Goal: Transaction & Acquisition: Purchase product/service

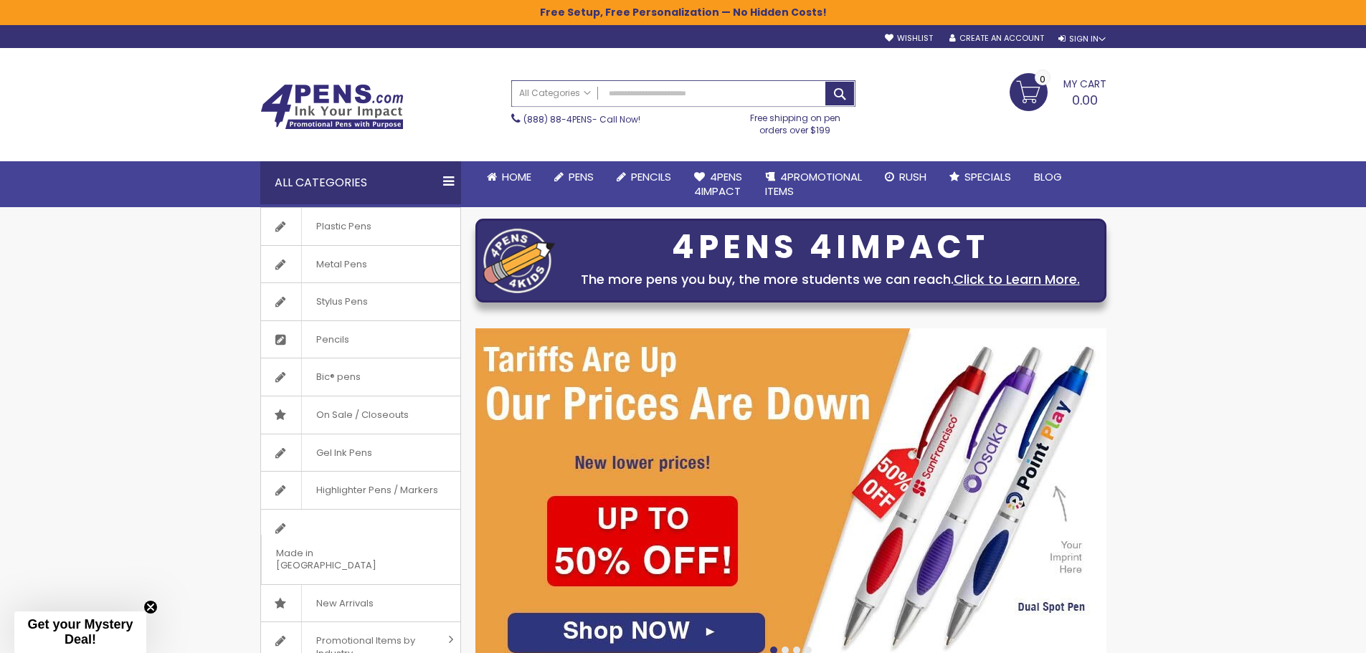
click at [622, 95] on input "Search" at bounding box center [683, 93] width 343 height 25
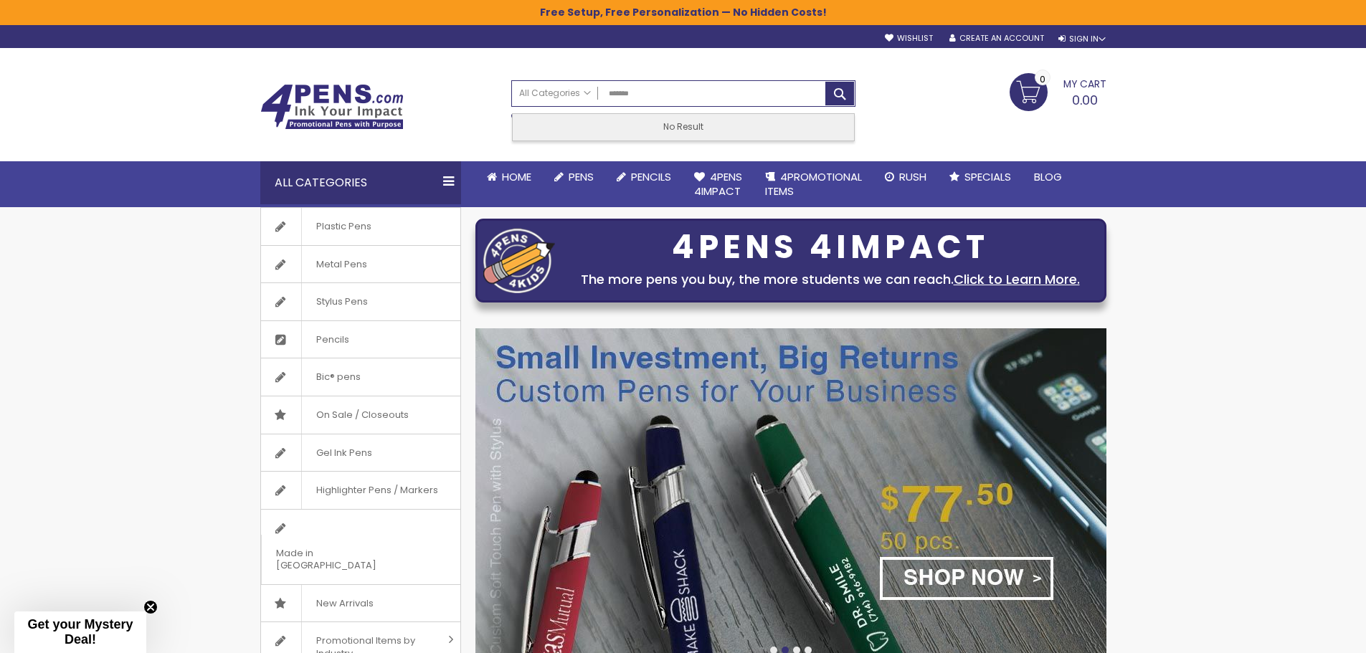
type input "*******"
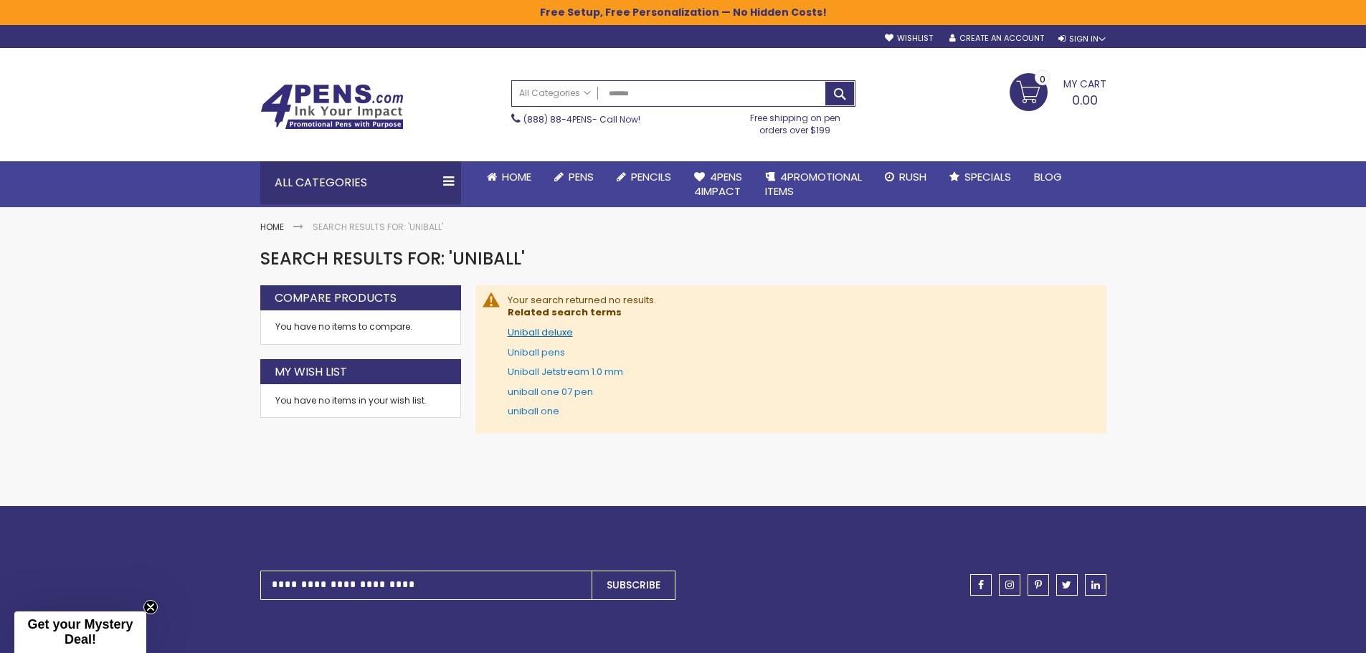
click at [535, 332] on link "Uniball deluxe" at bounding box center [540, 333] width 65 height 14
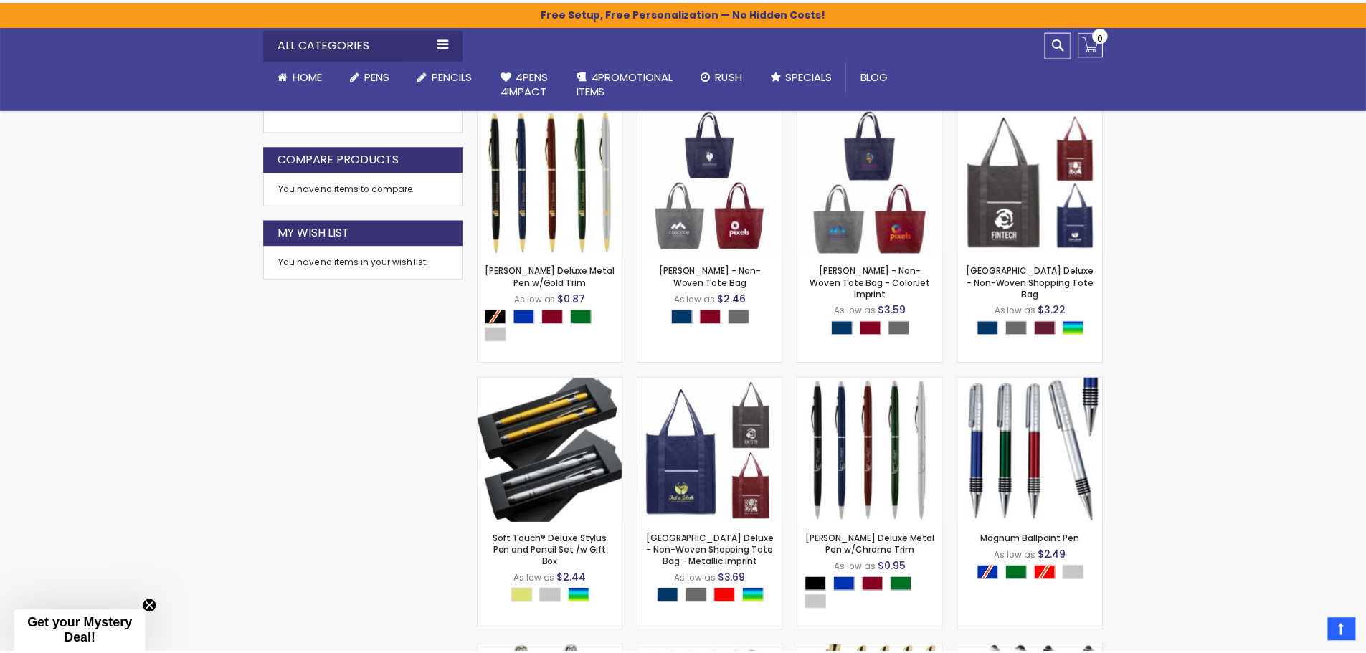
scroll to position [446, 0]
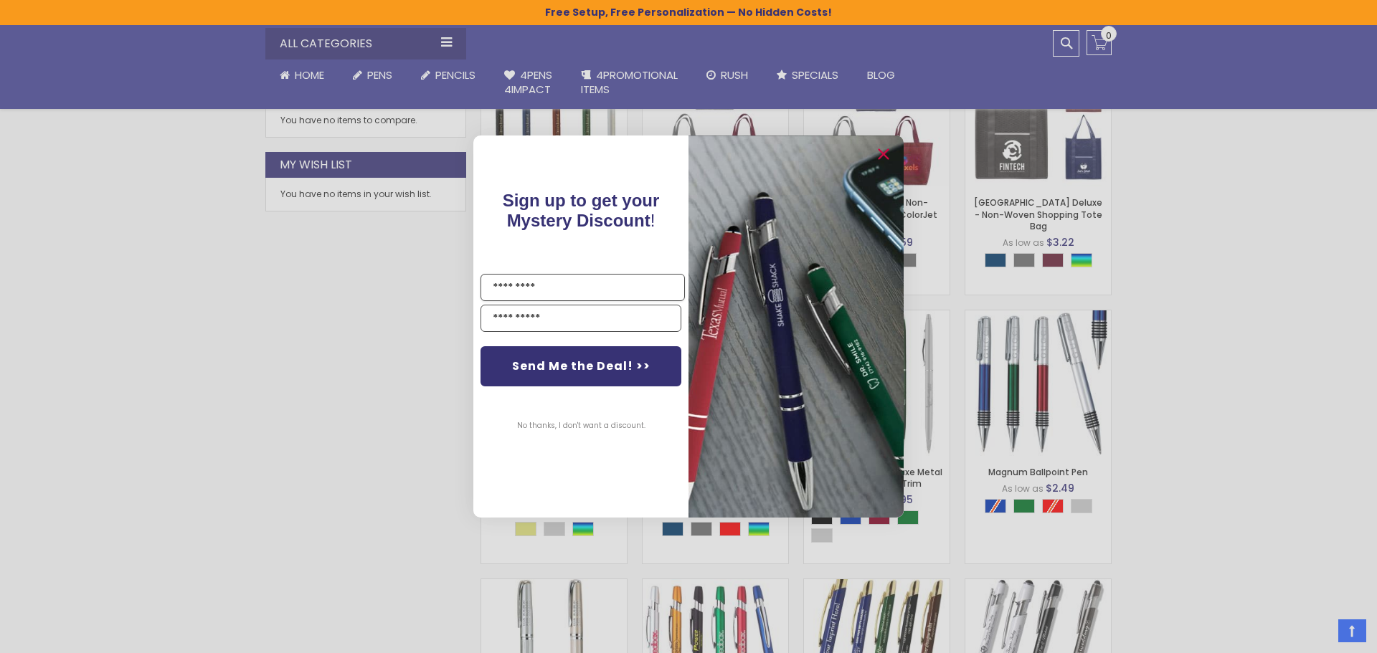
drag, startPoint x: 1370, startPoint y: 125, endPoint x: 1369, endPoint y: 365, distance: 240.2
click at [881, 156] on icon "Close dialog" at bounding box center [882, 154] width 23 height 23
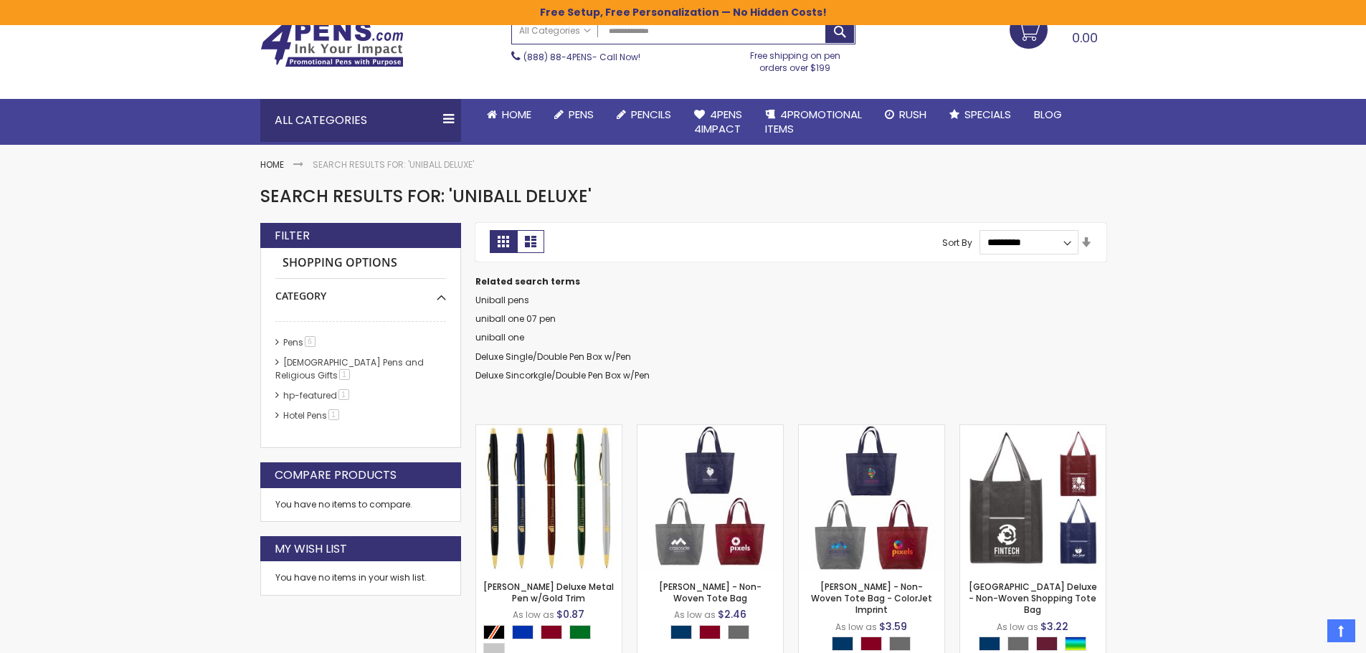
scroll to position [59, 0]
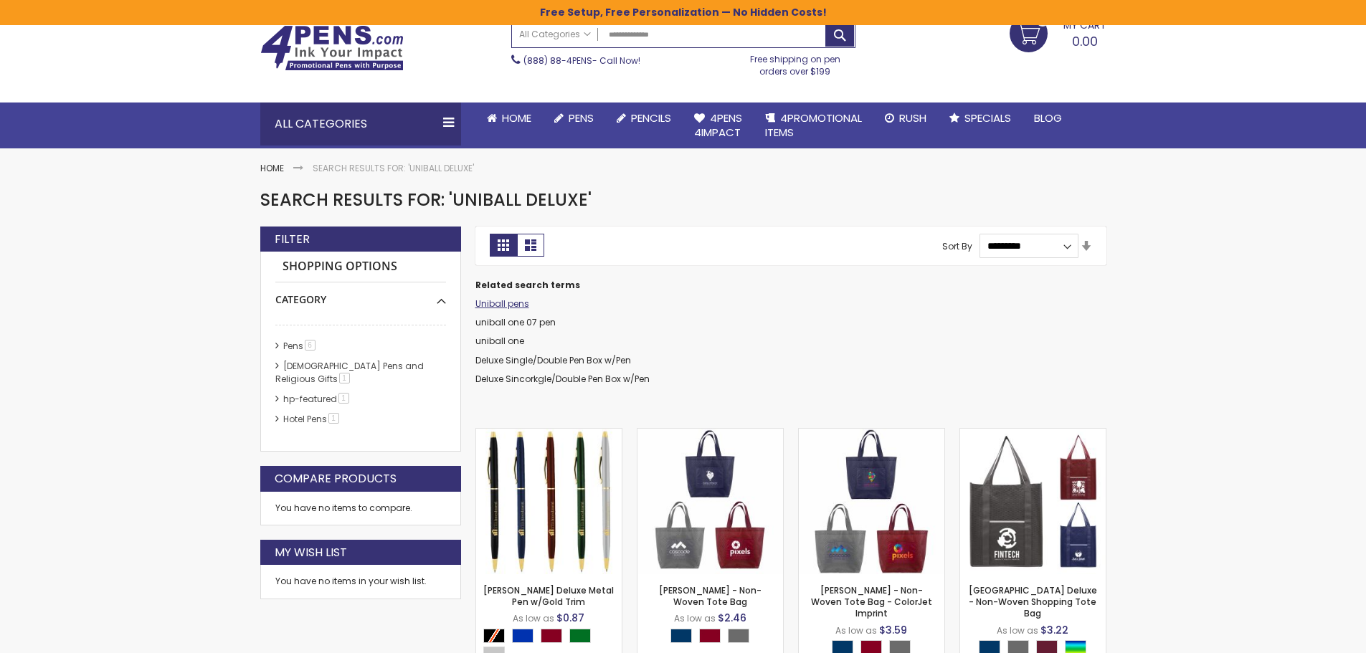
click at [492, 308] on link "Uniball pens" at bounding box center [502, 304] width 54 height 12
